Goal: Transaction & Acquisition: Purchase product/service

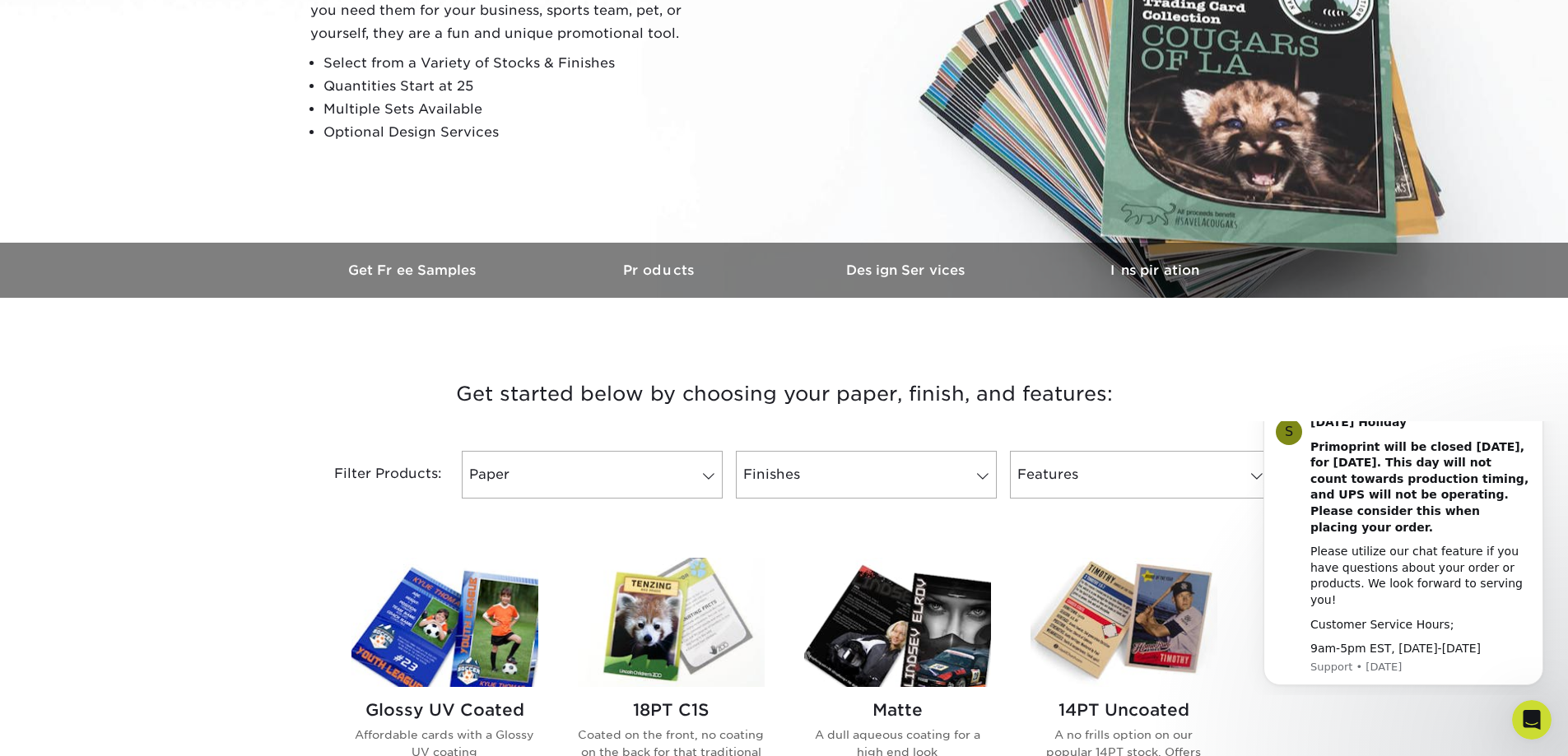
scroll to position [548, 0]
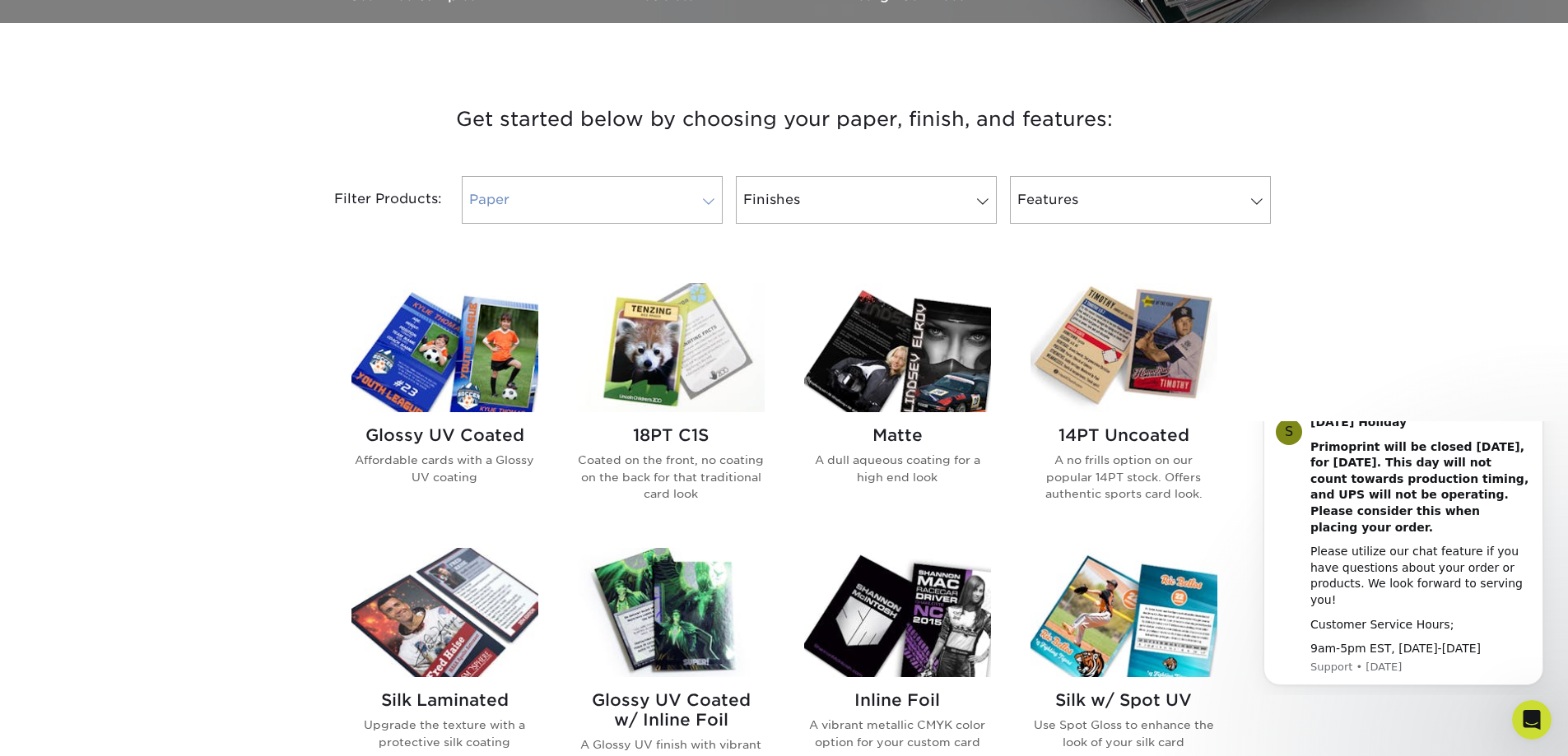
click at [689, 199] on link "Paper" at bounding box center [592, 200] width 261 height 48
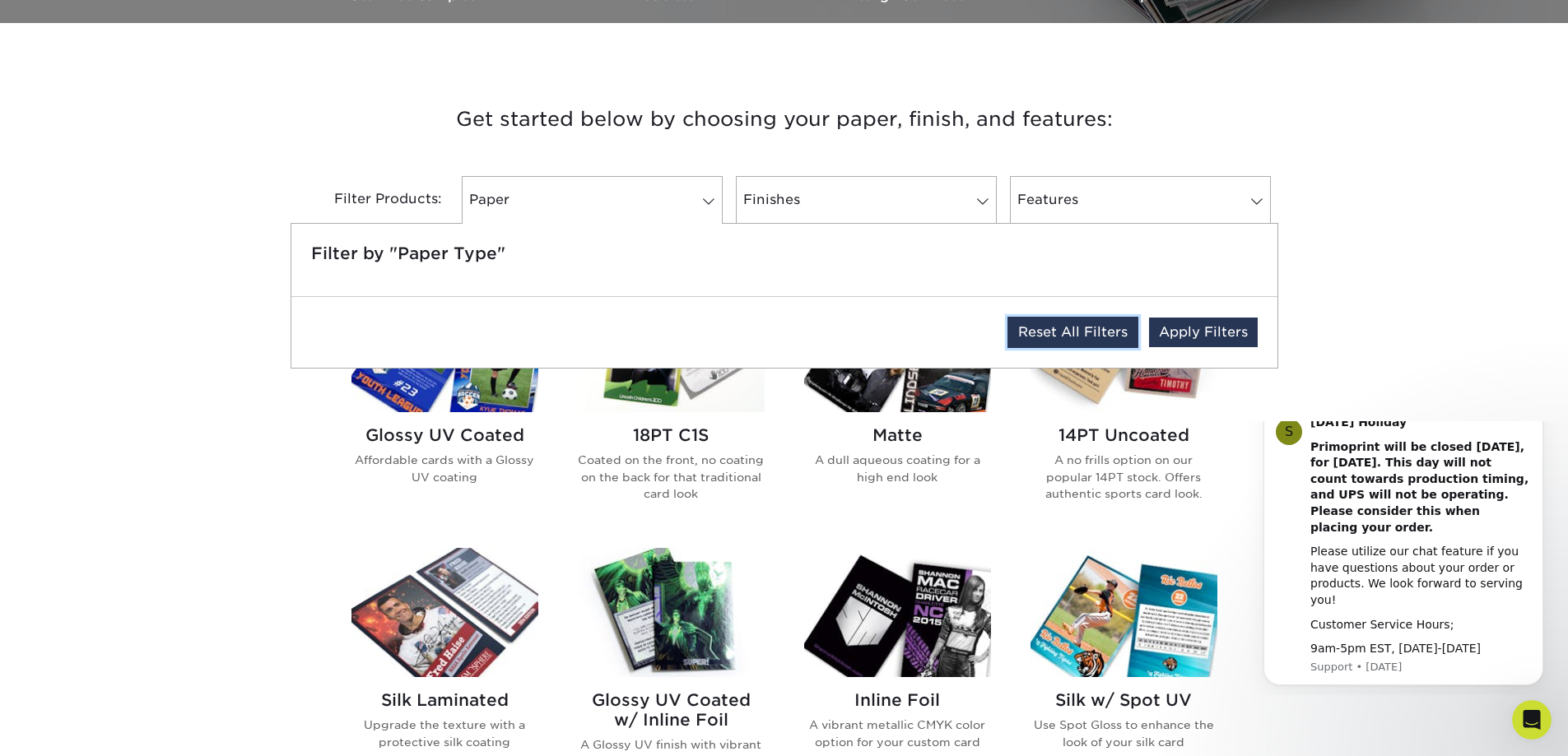
click at [1087, 336] on link "Reset All Filters" at bounding box center [1073, 332] width 131 height 31
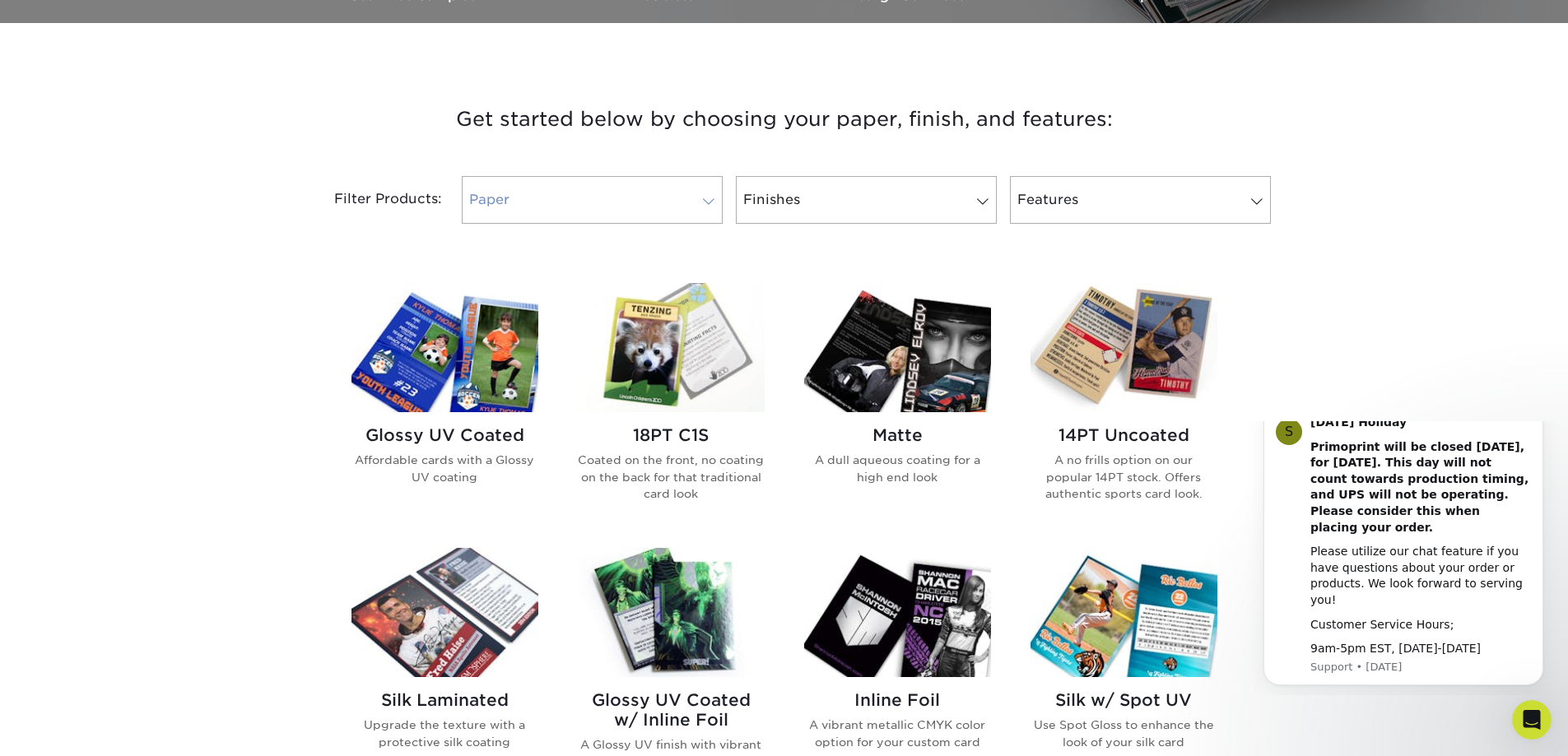
click at [701, 205] on span at bounding box center [707, 201] width 23 height 13
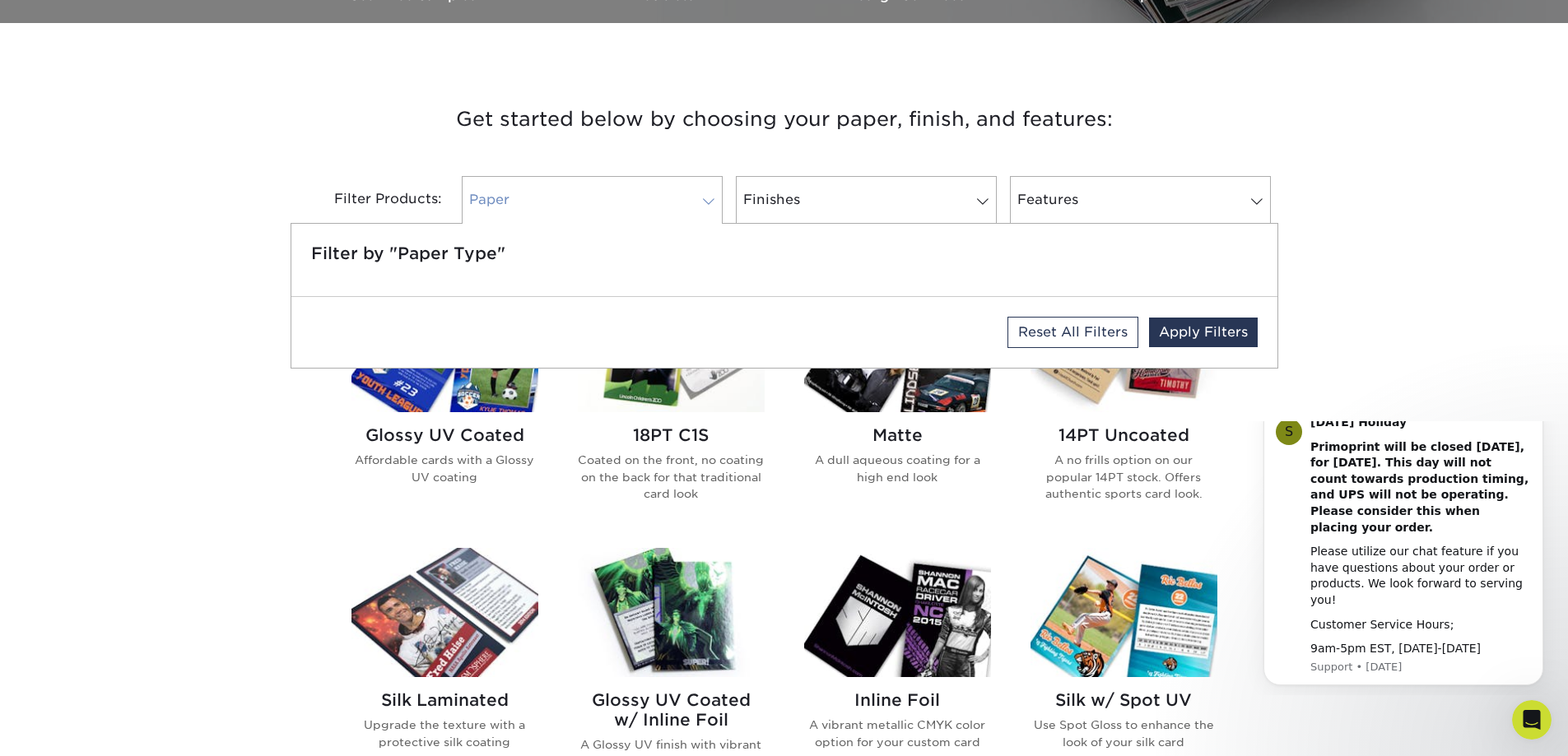
click at [701, 205] on span at bounding box center [707, 201] width 23 height 13
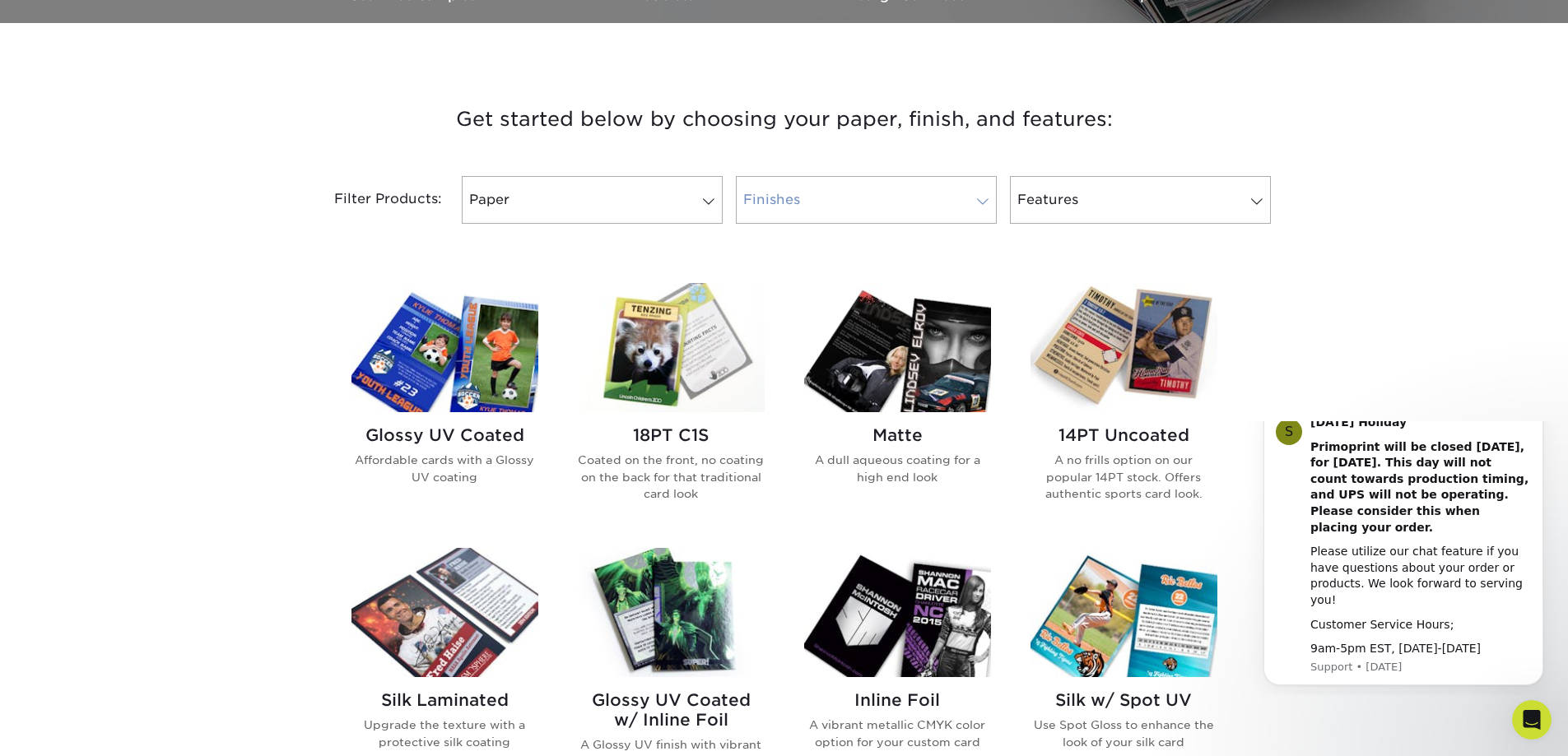
click at [969, 196] on link "Finishes 0" at bounding box center [865, 200] width 261 height 48
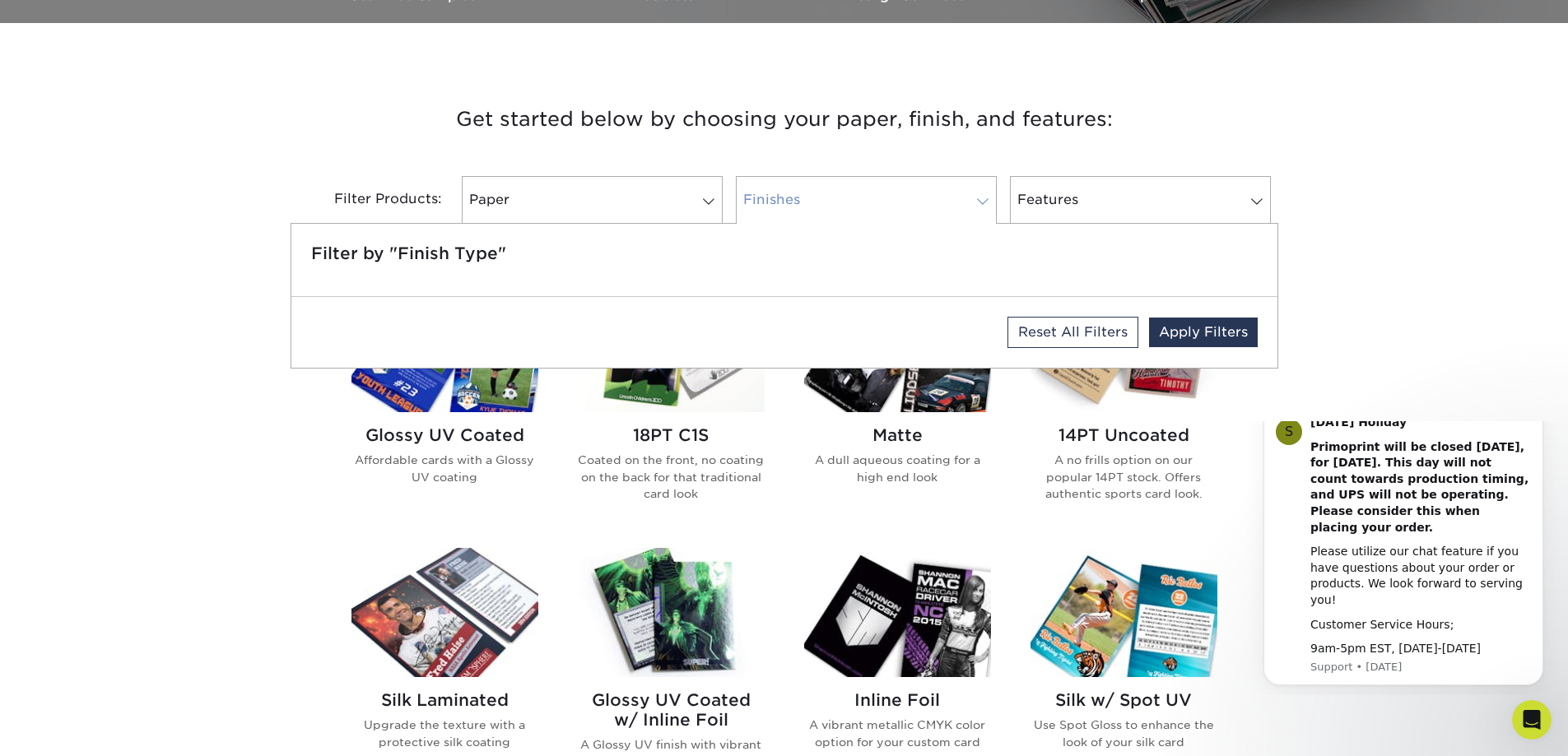
click at [969, 196] on link "Finishes 0" at bounding box center [865, 200] width 261 height 48
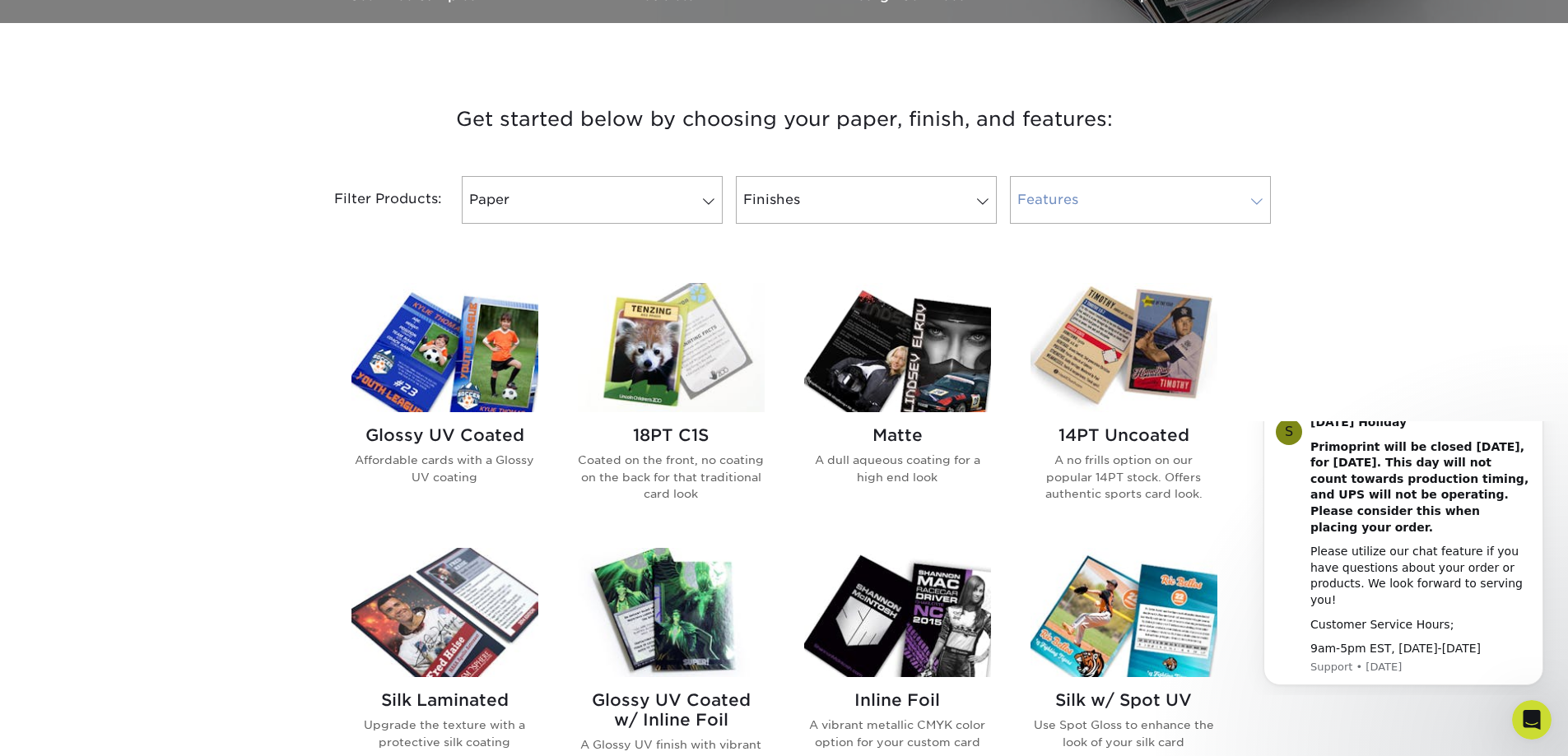
click at [1220, 214] on link "Features 0" at bounding box center [1140, 200] width 261 height 48
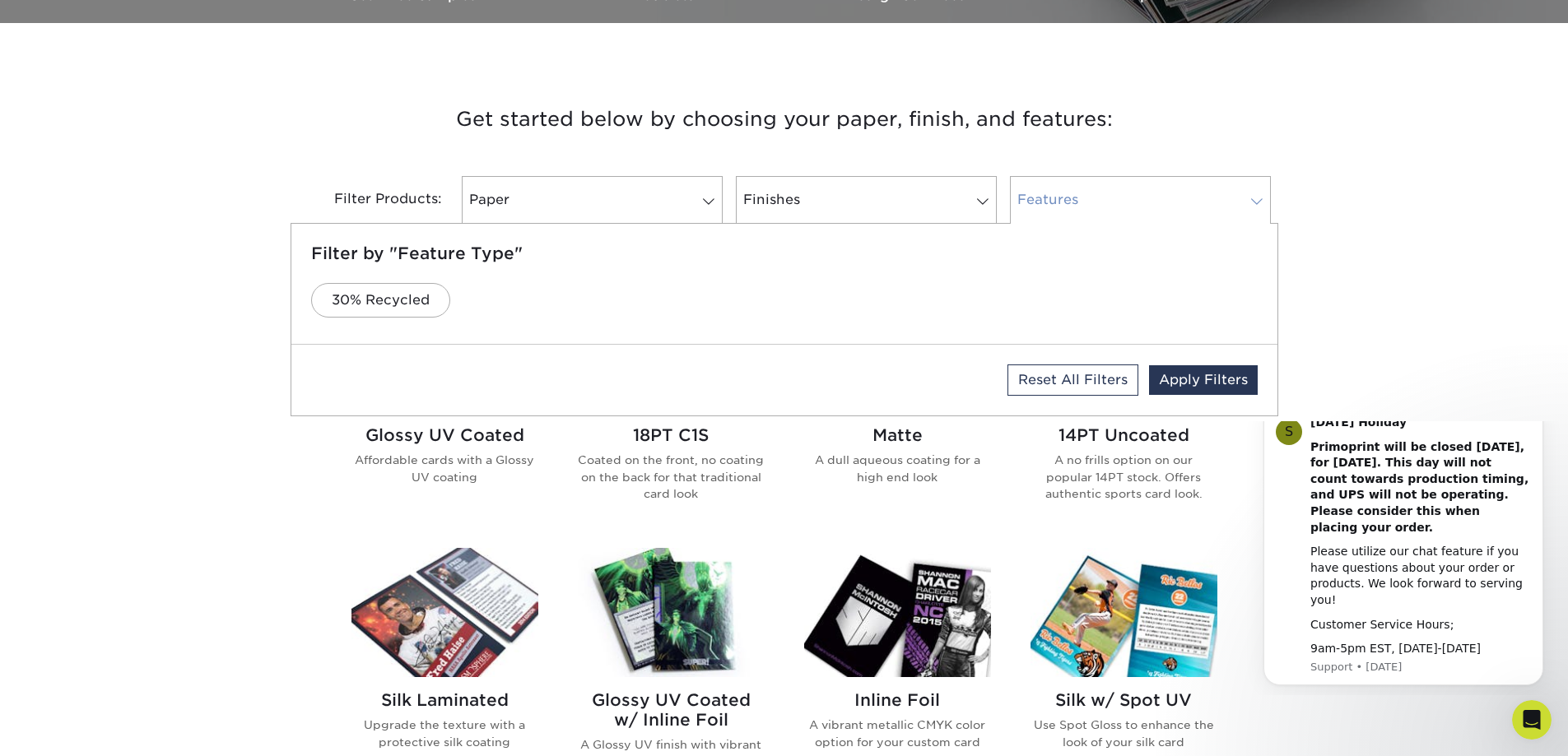
click at [1220, 214] on link "Features 0" at bounding box center [1140, 200] width 261 height 48
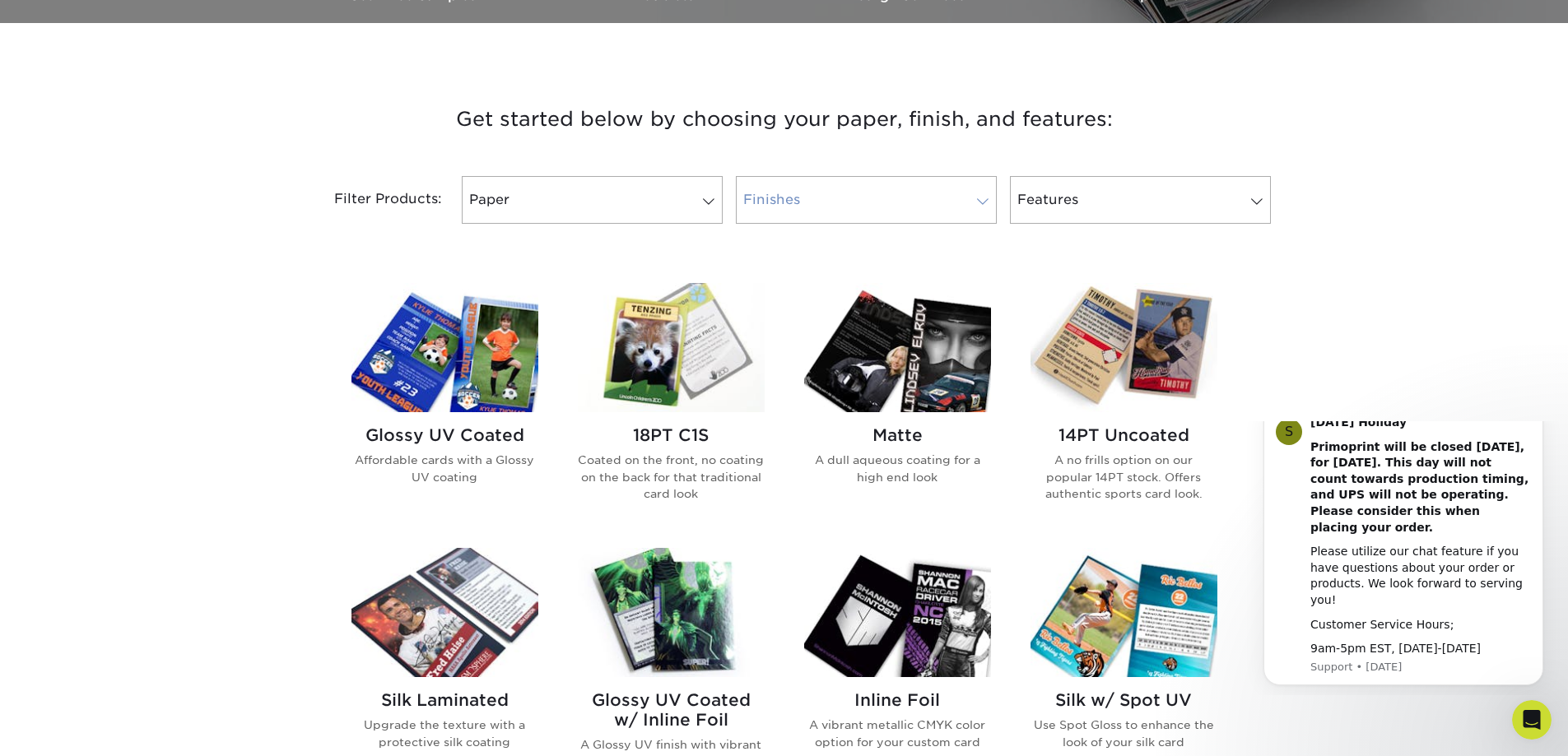
click at [949, 211] on link "Finishes 0" at bounding box center [865, 200] width 261 height 48
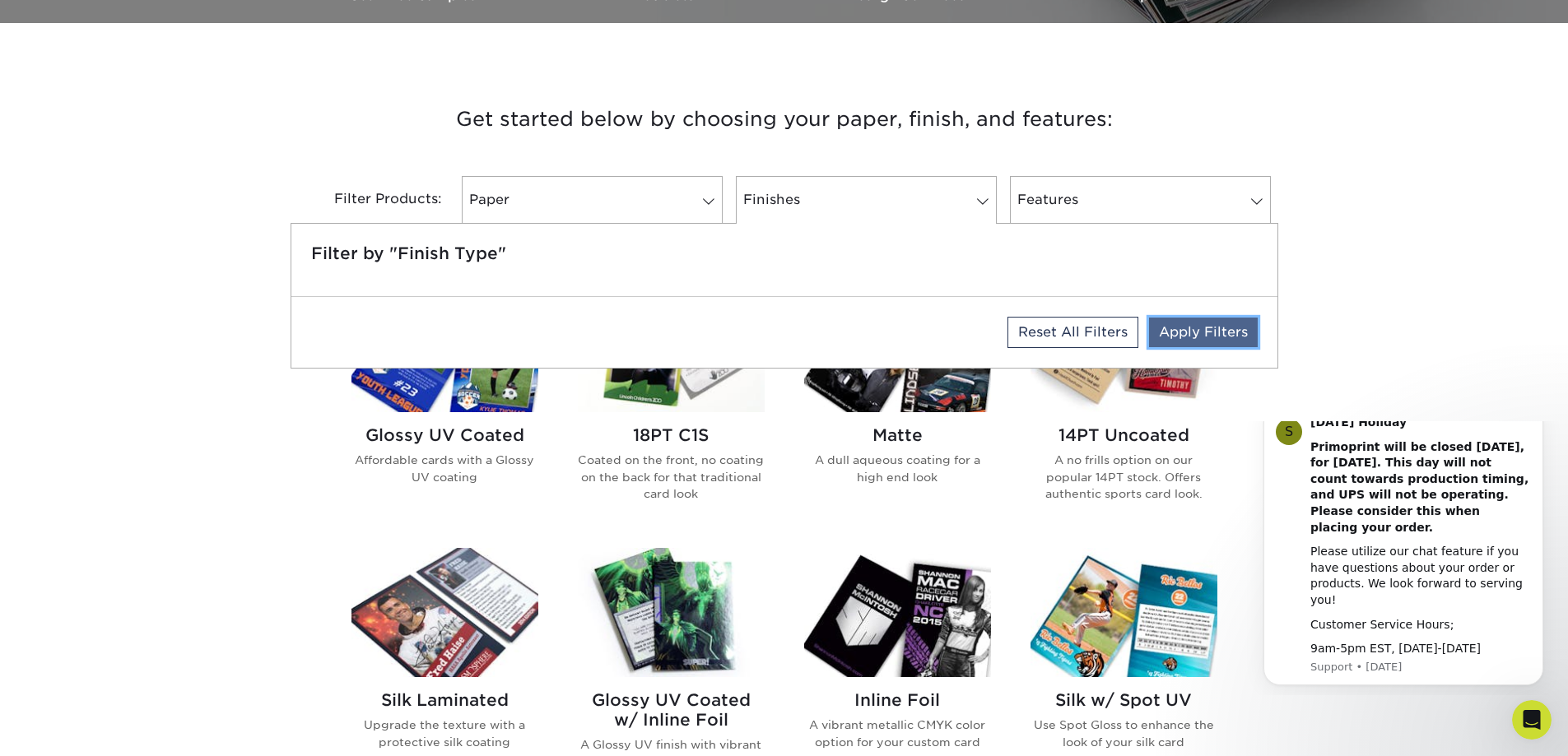
click at [1197, 334] on link "Apply Filters" at bounding box center [1202, 333] width 108 height 30
